Goal: Navigation & Orientation: Find specific page/section

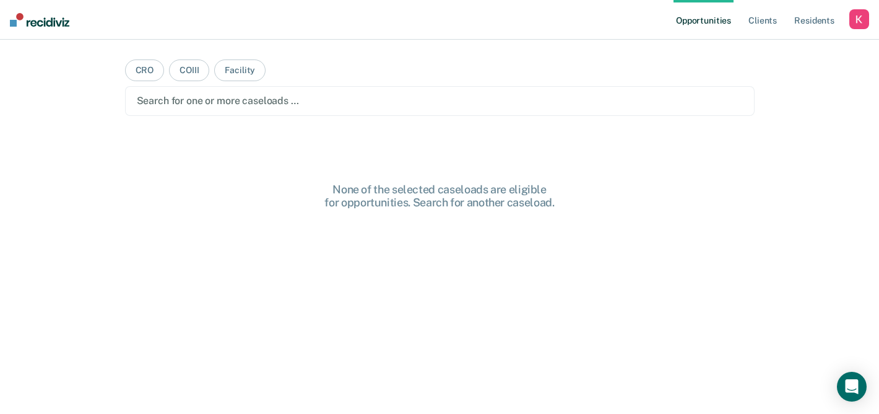
click at [856, 19] on div "button" at bounding box center [860, 19] width 20 height 20
click at [770, 46] on link "Profile" at bounding box center [810, 50] width 100 height 11
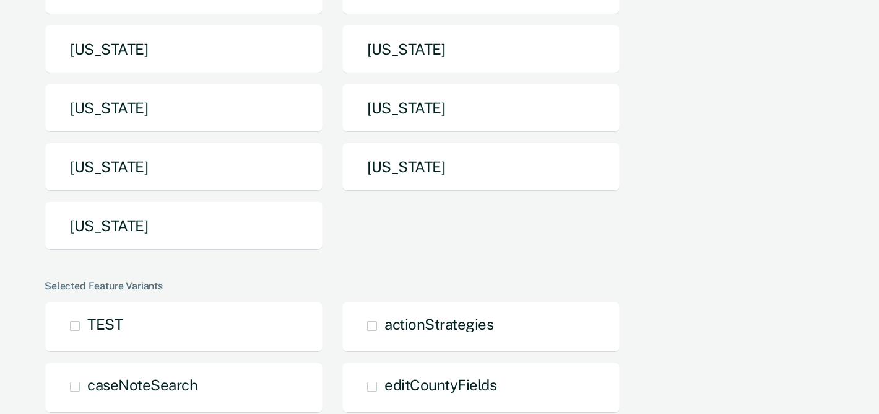
scroll to position [316, 0]
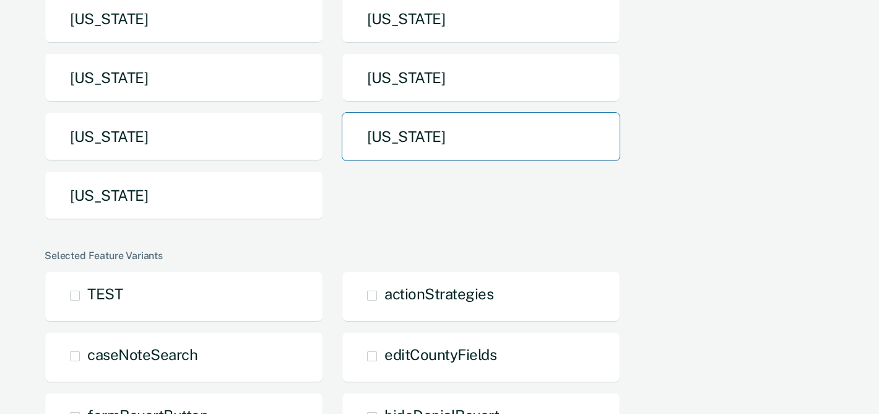
click at [421, 136] on button "[US_STATE]" at bounding box center [481, 136] width 279 height 49
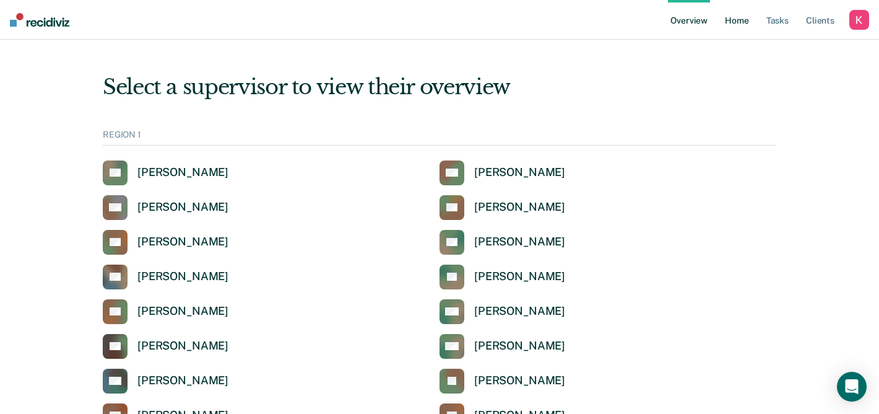
click at [728, 17] on link "Home" at bounding box center [737, 20] width 28 height 40
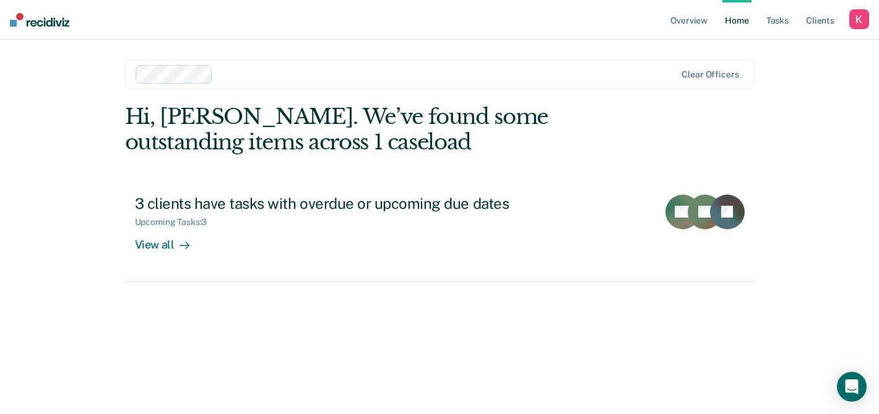
click at [372, 76] on div at bounding box center [447, 74] width 458 height 14
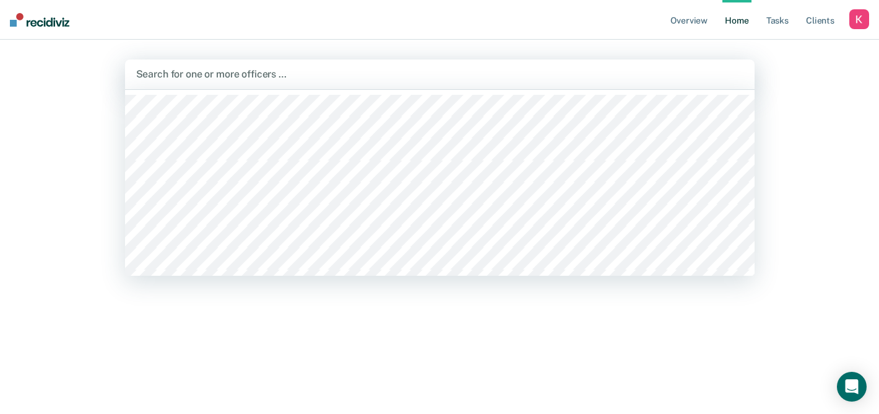
click at [264, 74] on div at bounding box center [440, 74] width 608 height 14
click at [261, 75] on div at bounding box center [440, 74] width 608 height 14
